Goal: Transaction & Acquisition: Obtain resource

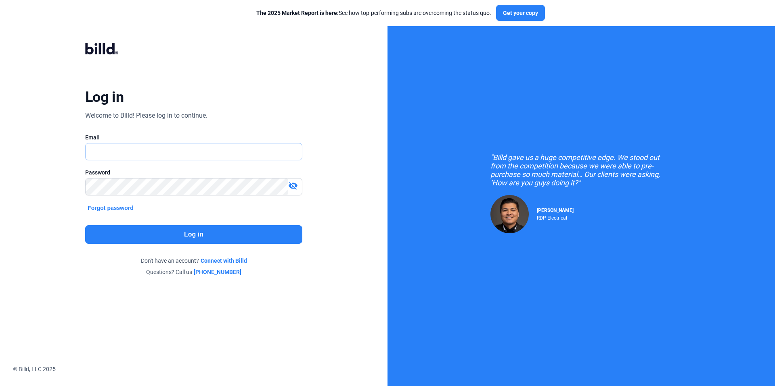
type input "[EMAIL_ADDRESS][DOMAIN_NAME]"
click at [195, 239] on button "Log in" at bounding box center [193, 235] width 217 height 19
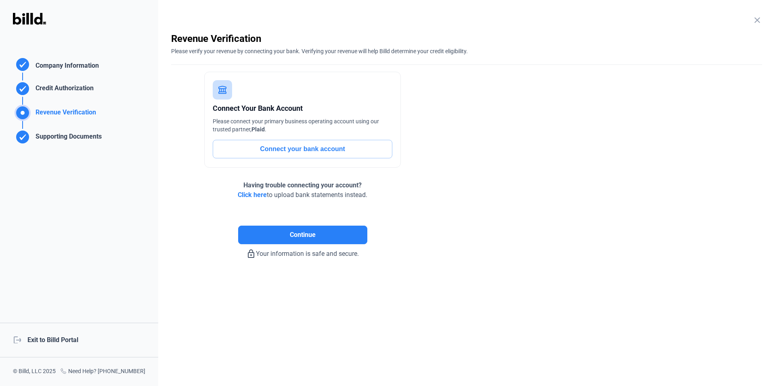
click at [59, 340] on div "logout Exit to Billd Portal" at bounding box center [79, 340] width 158 height 35
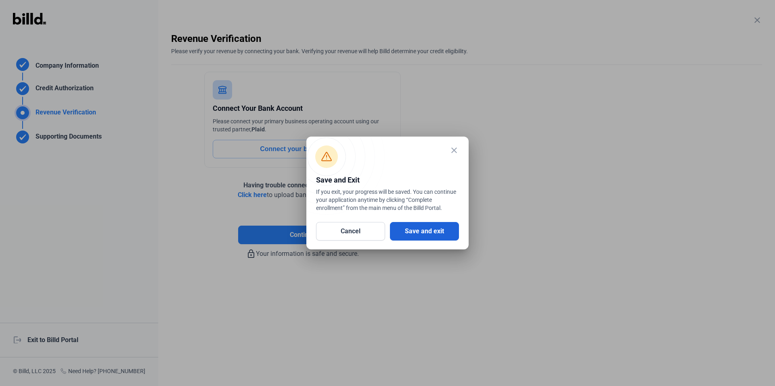
click at [445, 227] on button "Save and exit" at bounding box center [424, 231] width 69 height 19
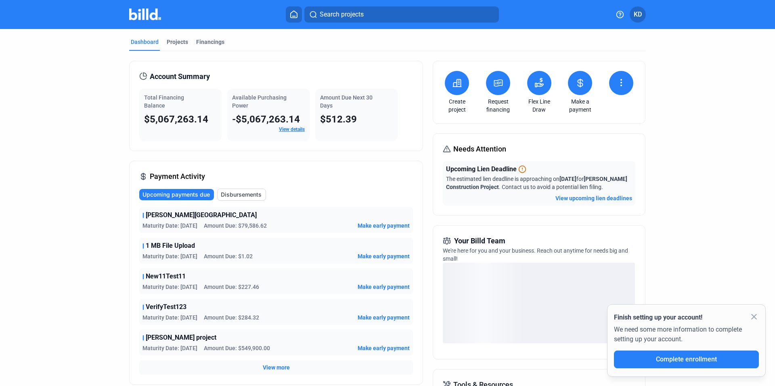
click at [503, 88] on button at bounding box center [498, 83] width 24 height 24
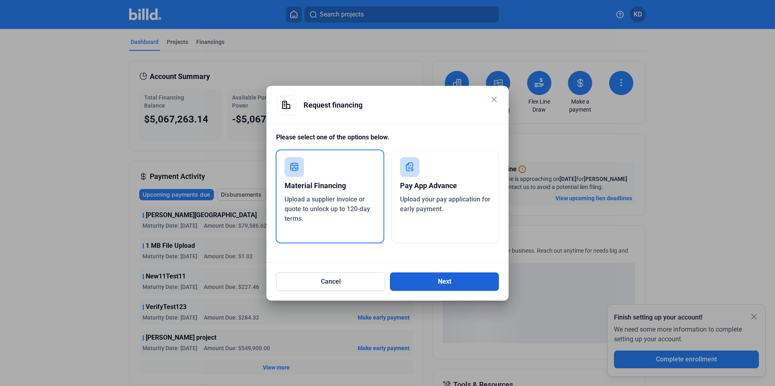
click at [453, 285] on button "Next" at bounding box center [444, 282] width 109 height 19
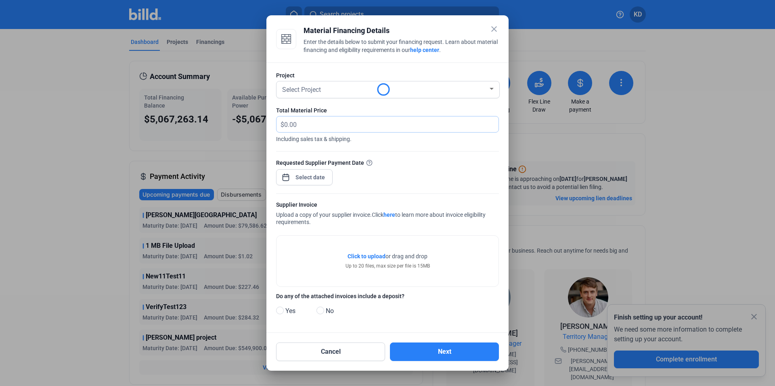
click at [311, 124] on input "text" at bounding box center [386, 125] width 205 height 16
type input "60,000"
click at [312, 179] on div "close Material Financing Details Enter the details below to submit your financi…" at bounding box center [387, 193] width 775 height 386
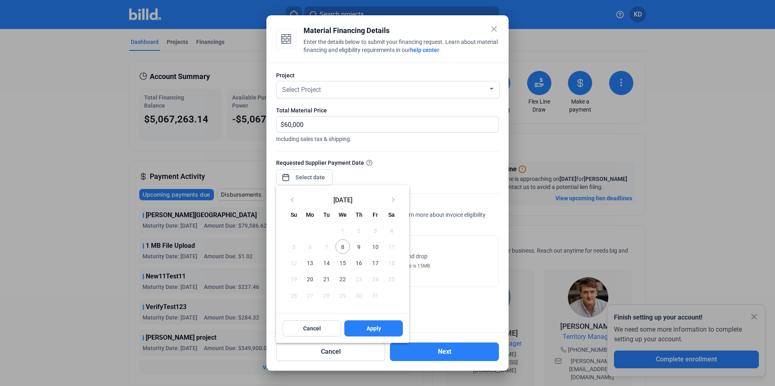
click at [345, 250] on span "8" at bounding box center [342, 247] width 15 height 15
click at [380, 329] on button "Apply" at bounding box center [373, 329] width 58 height 16
type input "[DATE]"
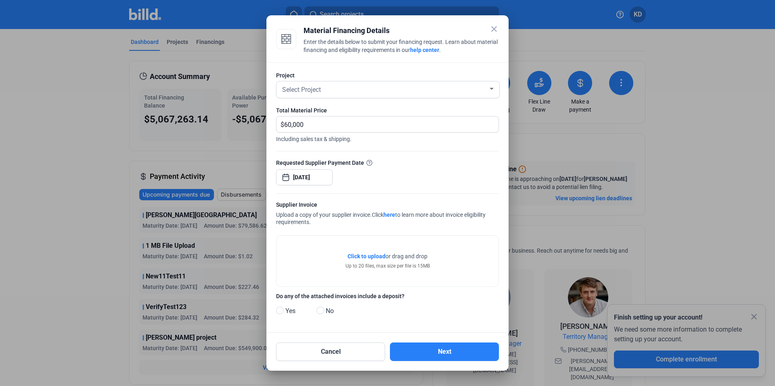
click at [373, 258] on span "Click to upload" at bounding box center [366, 256] width 38 height 6
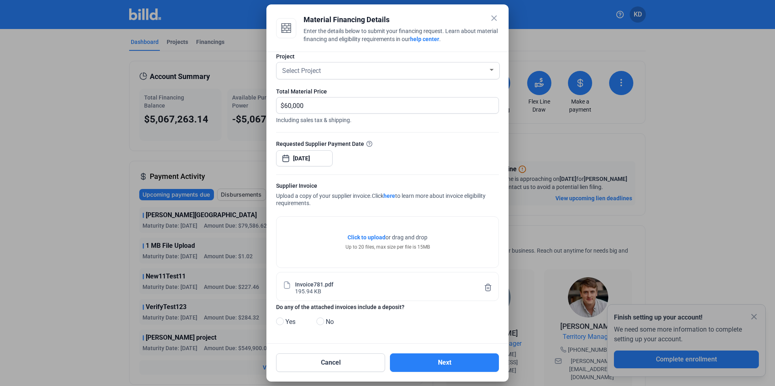
scroll to position [8, 0]
click at [286, 325] on span "Yes" at bounding box center [288, 322] width 13 height 10
click at [282, 325] on input "Yes" at bounding box center [279, 322] width 6 height 6
radio input "true"
click at [327, 69] on div "Select Project" at bounding box center [383, 70] width 207 height 11
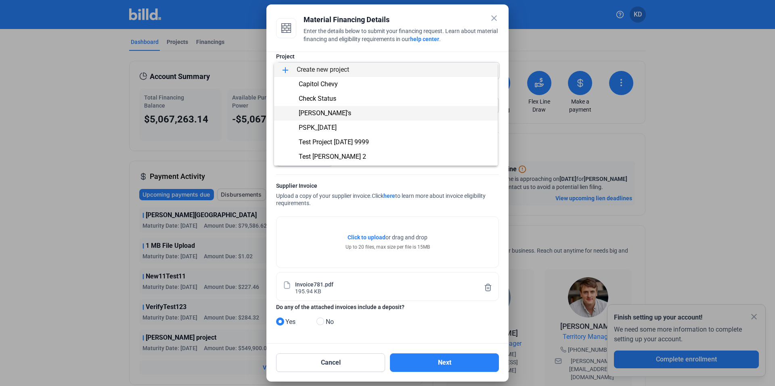
click at [347, 114] on span "[PERSON_NAME]'s" at bounding box center [385, 113] width 211 height 15
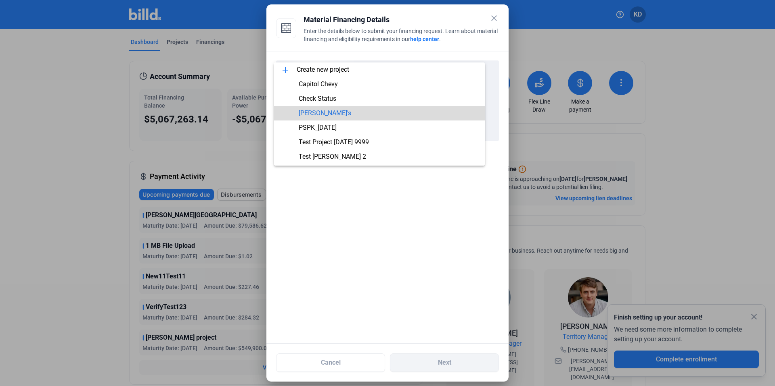
scroll to position [0, 0]
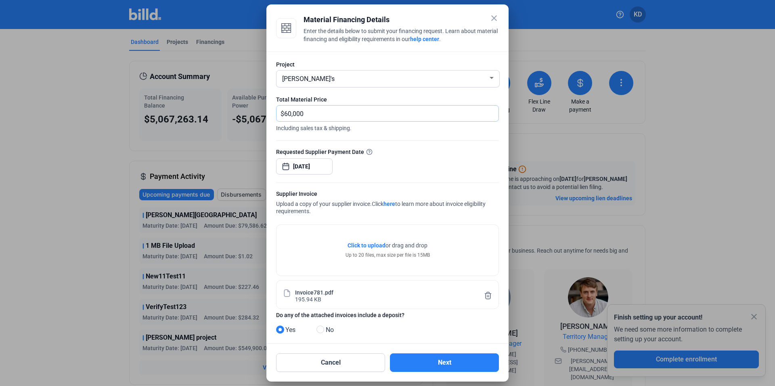
drag, startPoint x: 326, startPoint y: 113, endPoint x: 250, endPoint y: 110, distance: 75.9
click at [250, 110] on div "close Material Financing Details Enter the details below to submit your financi…" at bounding box center [387, 193] width 775 height 386
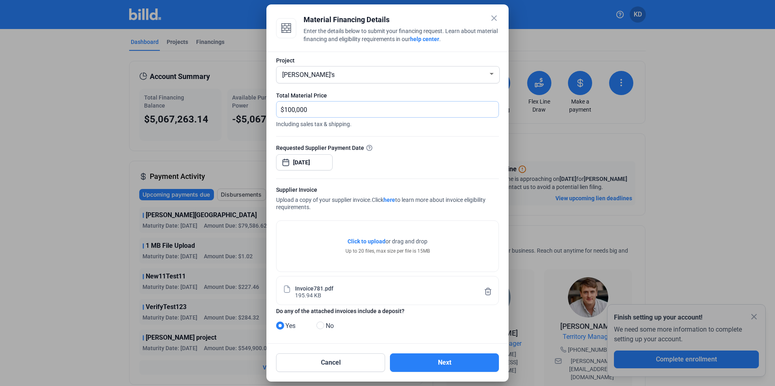
scroll to position [8, 0]
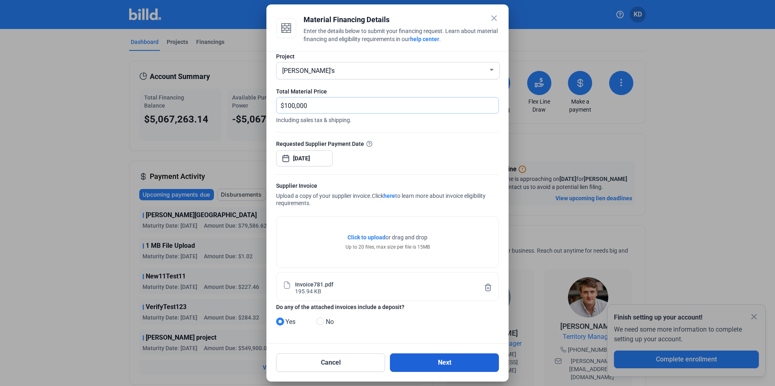
type input "100,000"
click at [418, 355] on button "Next" at bounding box center [444, 363] width 109 height 19
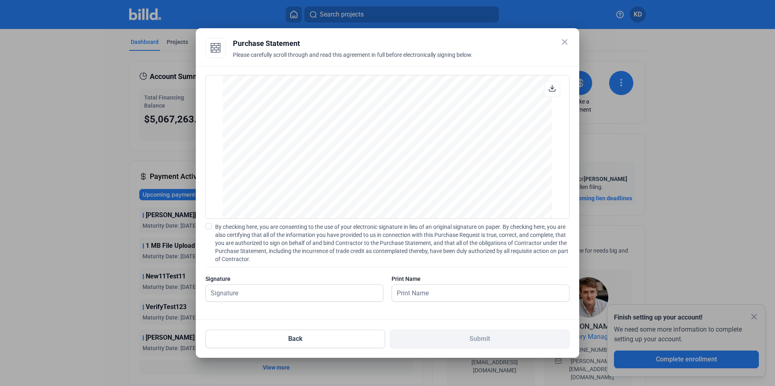
scroll to position [679, 0]
click at [211, 227] on span at bounding box center [208, 226] width 6 height 6
click at [0, 0] on input "By checking here, you are consenting to the use of your electronic signature in…" at bounding box center [0, 0] width 0 height 0
click at [288, 294] on input "text" at bounding box center [294, 293] width 177 height 17
type input "kat test"
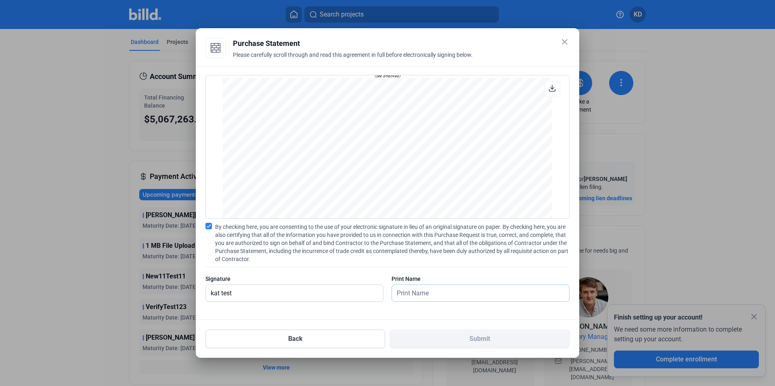
click at [459, 297] on input "text" at bounding box center [480, 293] width 177 height 17
type input "kat test"
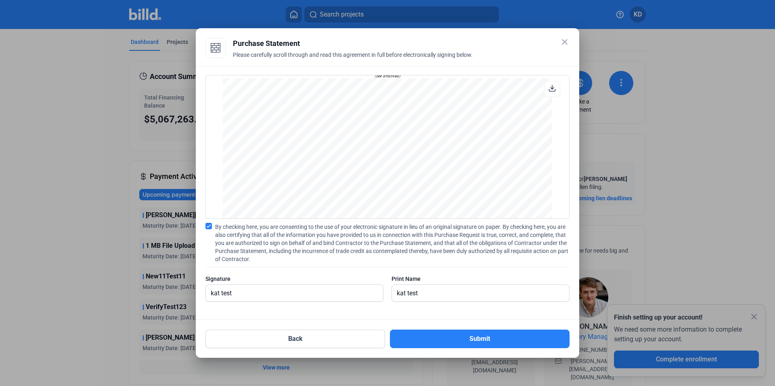
click at [554, 93] on download-v2-icon at bounding box center [551, 89] width 7 height 9
click at [461, 338] on button "Submit" at bounding box center [480, 339] width 180 height 19
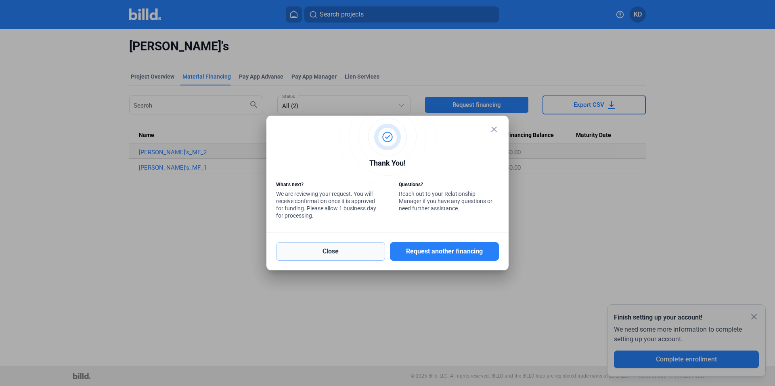
click at [359, 251] on button "Close" at bounding box center [330, 251] width 109 height 19
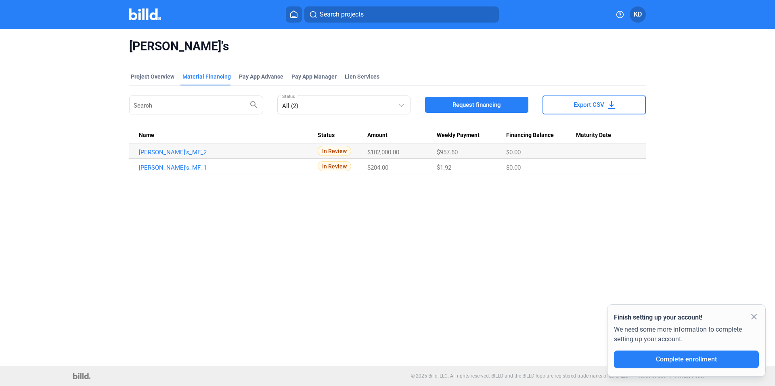
drag, startPoint x: 270, startPoint y: 232, endPoint x: 156, endPoint y: 159, distance: 135.3
click at [266, 228] on div "[PERSON_NAME]'s Project Overview Material Financing Pay App Advance Pay App Man…" at bounding box center [387, 197] width 775 height 337
drag, startPoint x: 196, startPoint y: 151, endPoint x: 132, endPoint y: 150, distance: 65.0
click at [132, 150] on td "[PERSON_NAME]'s_MF_2" at bounding box center [223, 151] width 188 height 15
click at [754, 317] on mat-icon "close" at bounding box center [754, 317] width 10 height 10
